Goal: Task Accomplishment & Management: Use online tool/utility

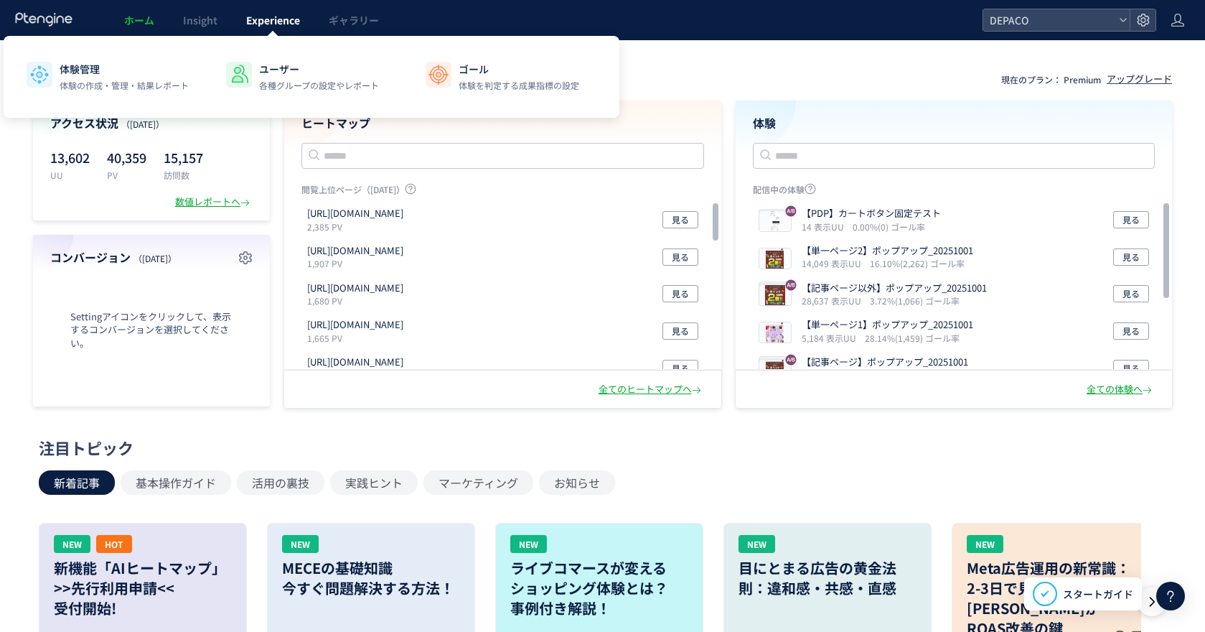
click at [277, 17] on span "Experience" at bounding box center [273, 20] width 54 height 14
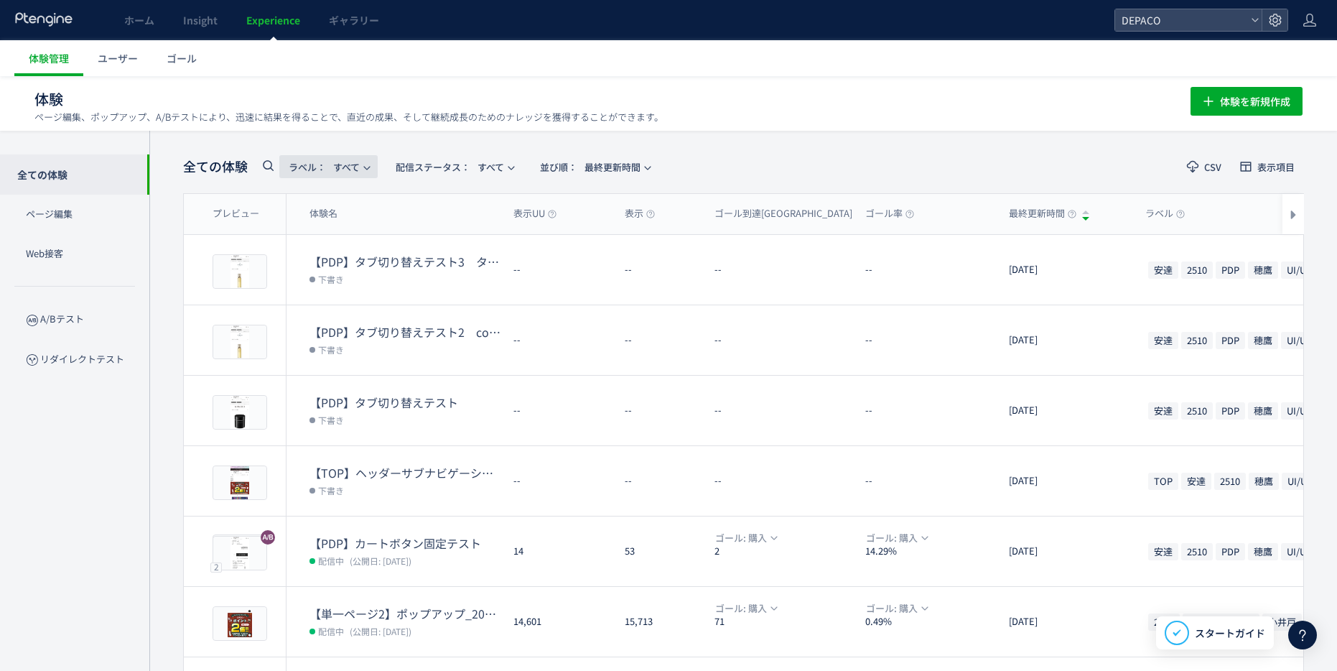
click at [360, 163] on span "ラベル： すべて" at bounding box center [324, 167] width 71 height 24
click at [303, 304] on p "穂鷹" at bounding box center [325, 304] width 79 height 26
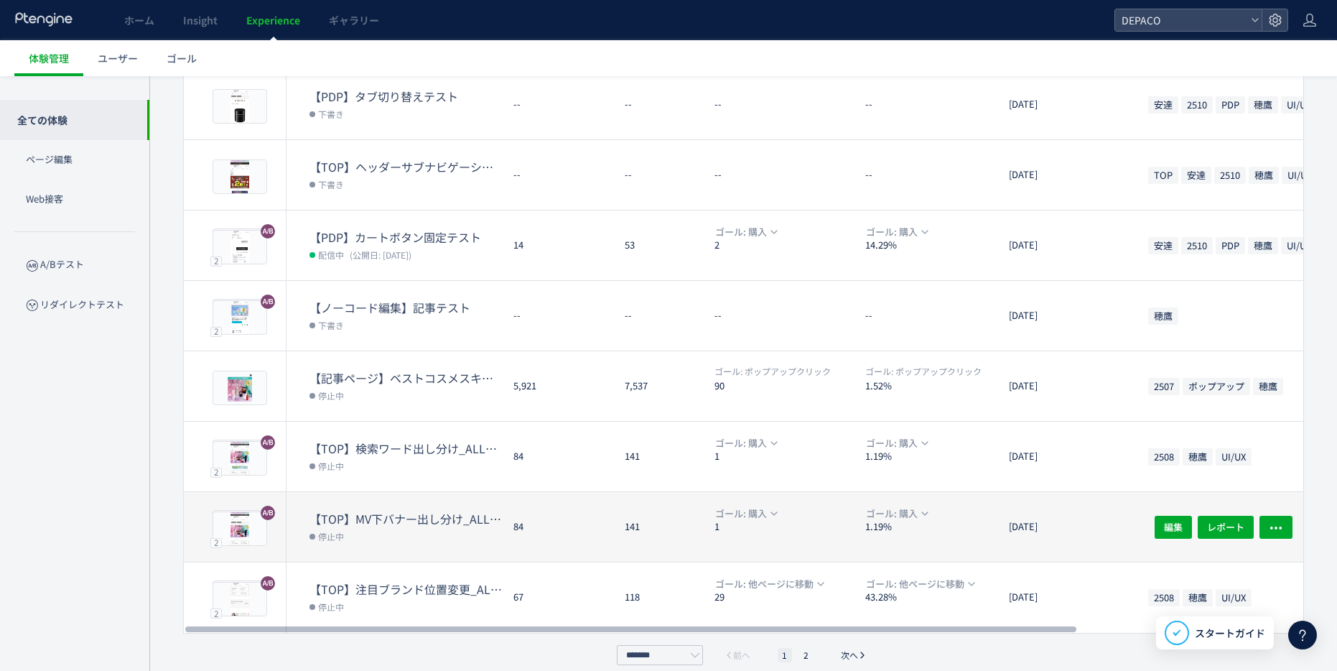
scroll to position [321, 0]
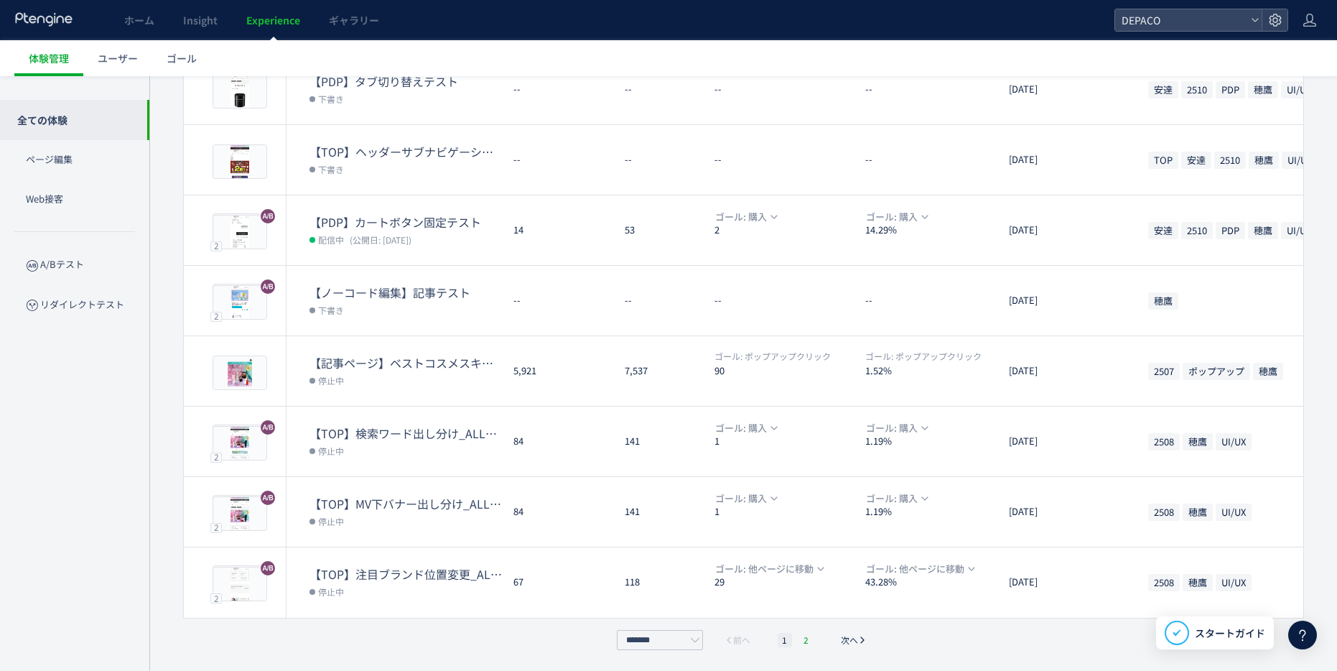
click at [801, 365] on li "2" at bounding box center [806, 640] width 14 height 14
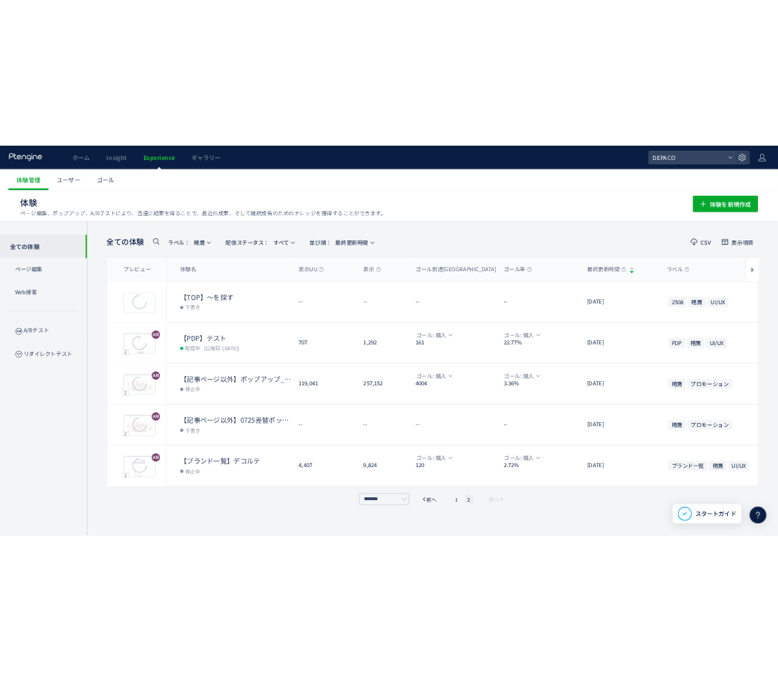
scroll to position [1, 0]
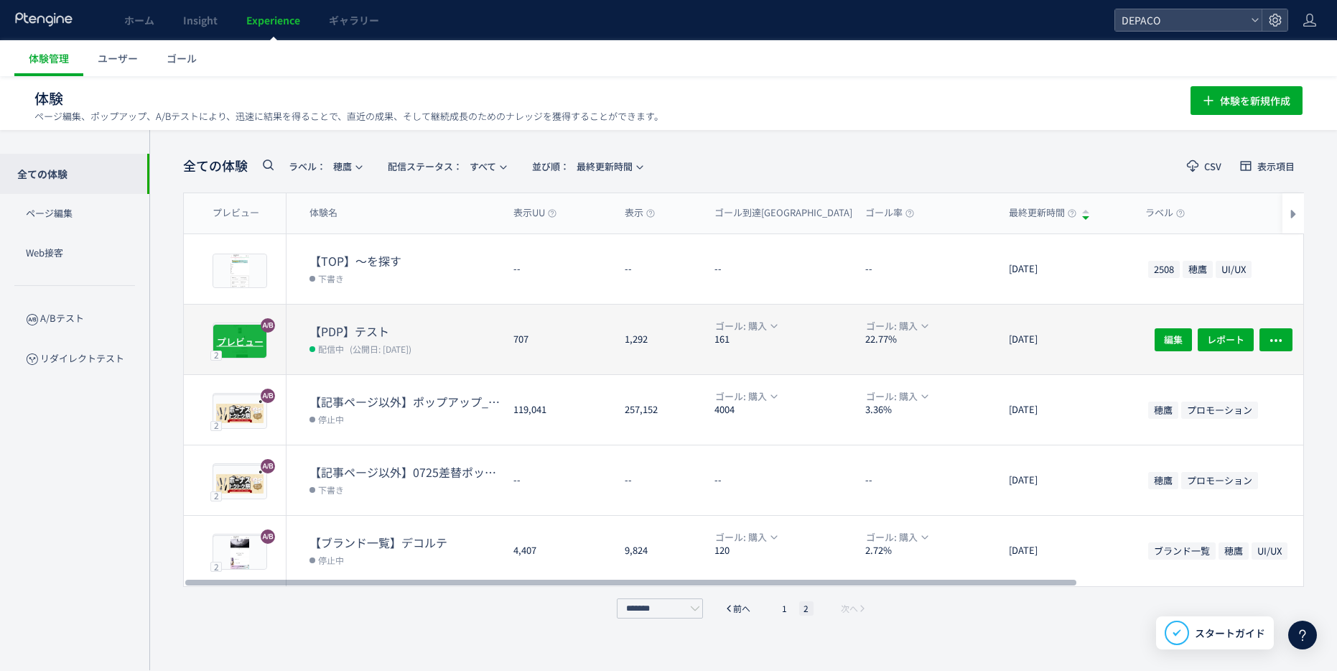
click at [246, 338] on span "プレビュー" at bounding box center [240, 341] width 47 height 14
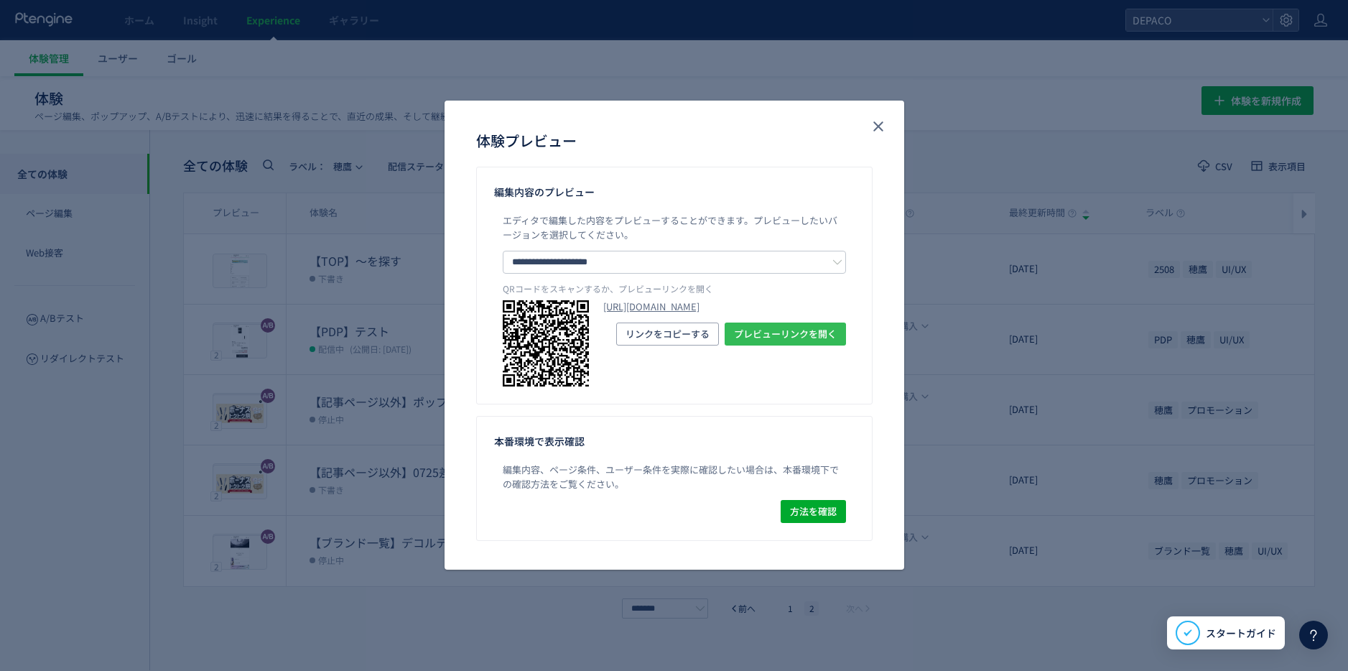
click at [743, 345] on span "プレビューリンクを開く" at bounding box center [785, 333] width 103 height 23
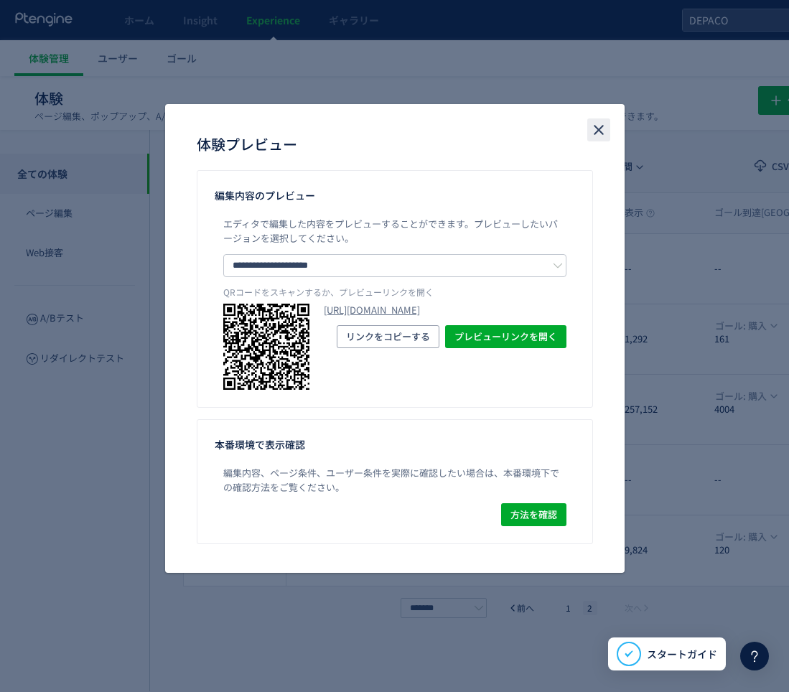
click at [602, 129] on icon "close" at bounding box center [598, 129] width 17 height 17
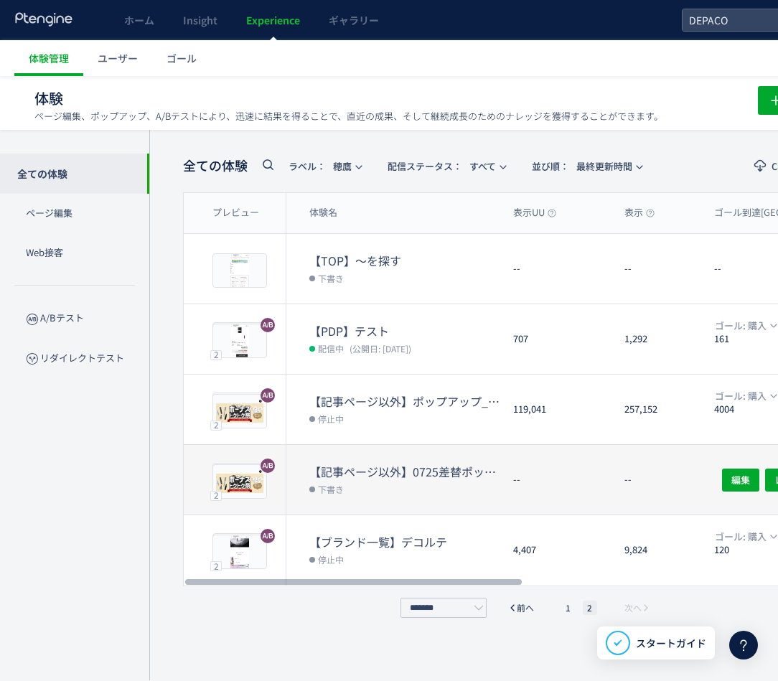
scroll to position [11, 0]
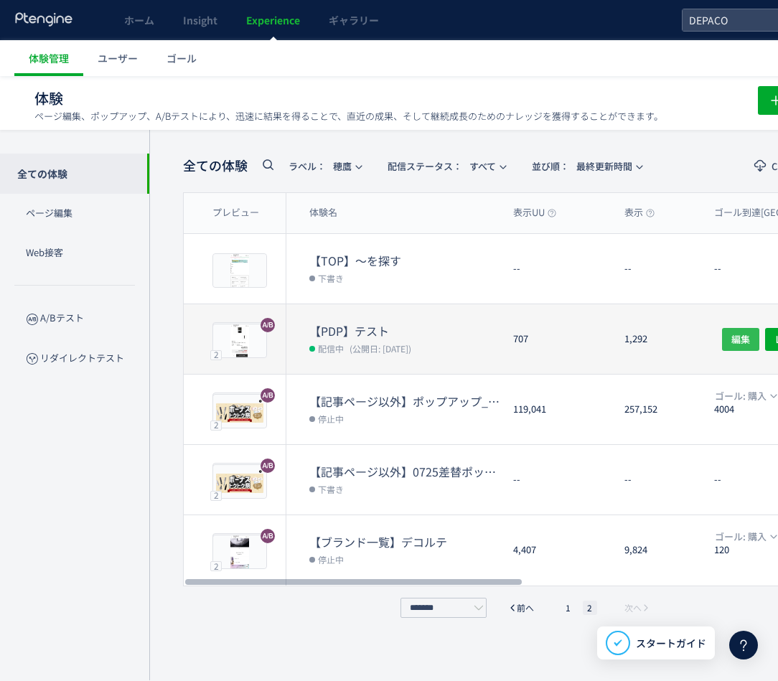
click at [746, 327] on span "編集" at bounding box center [741, 338] width 19 height 23
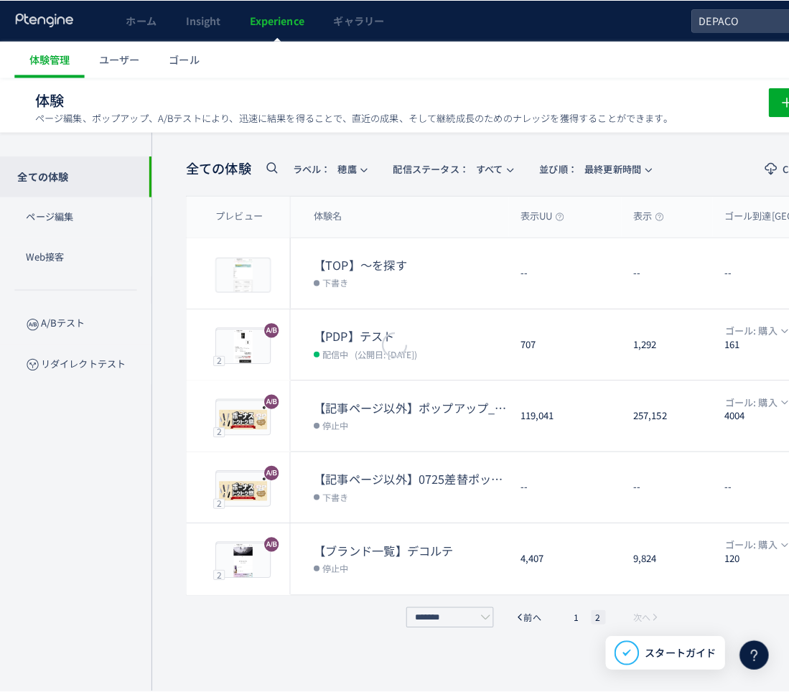
scroll to position [1, 0]
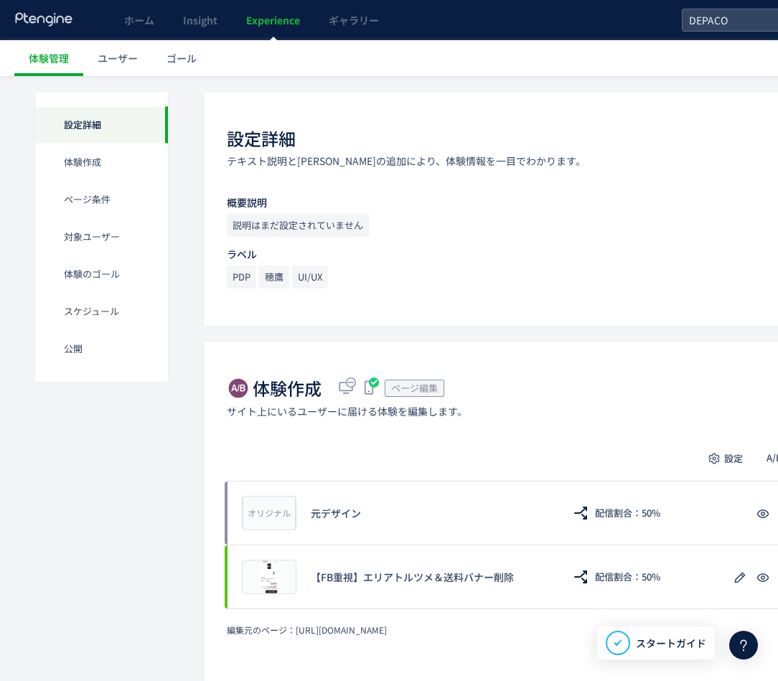
scroll to position [215, 0]
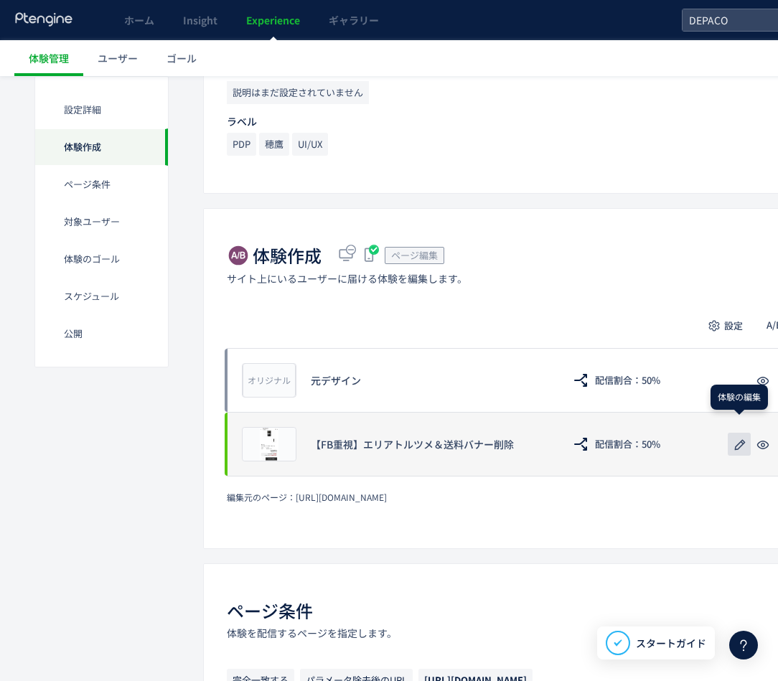
click at [738, 365] on icon "button" at bounding box center [740, 445] width 17 height 17
